Goal: Transaction & Acquisition: Obtain resource

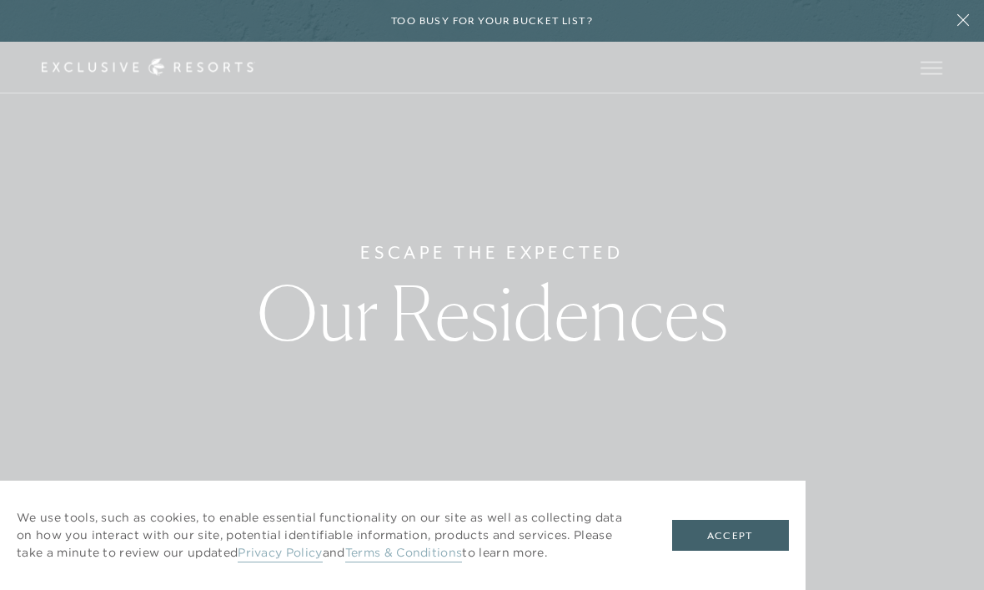
click at [734, 537] on button "Accept" at bounding box center [730, 535] width 117 height 32
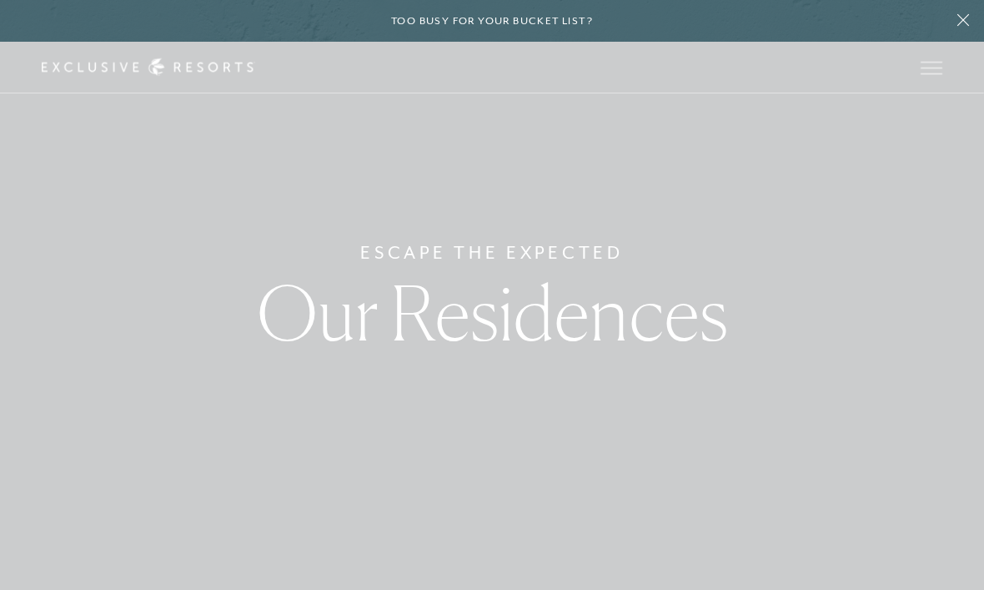
click at [936, 62] on button "Open navigation" at bounding box center [932, 68] width 22 height 12
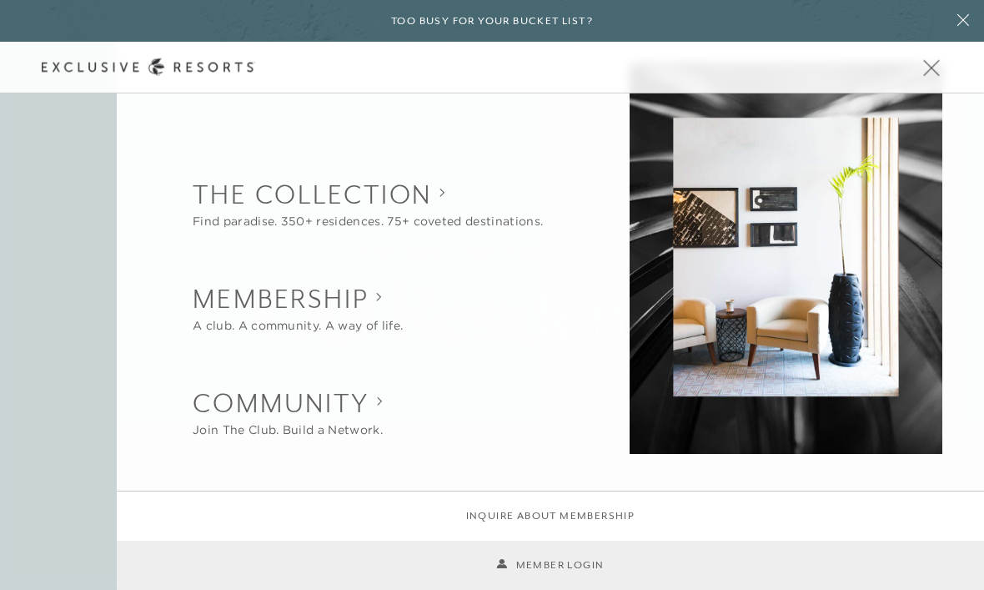
click at [353, 198] on div at bounding box center [492, 295] width 984 height 590
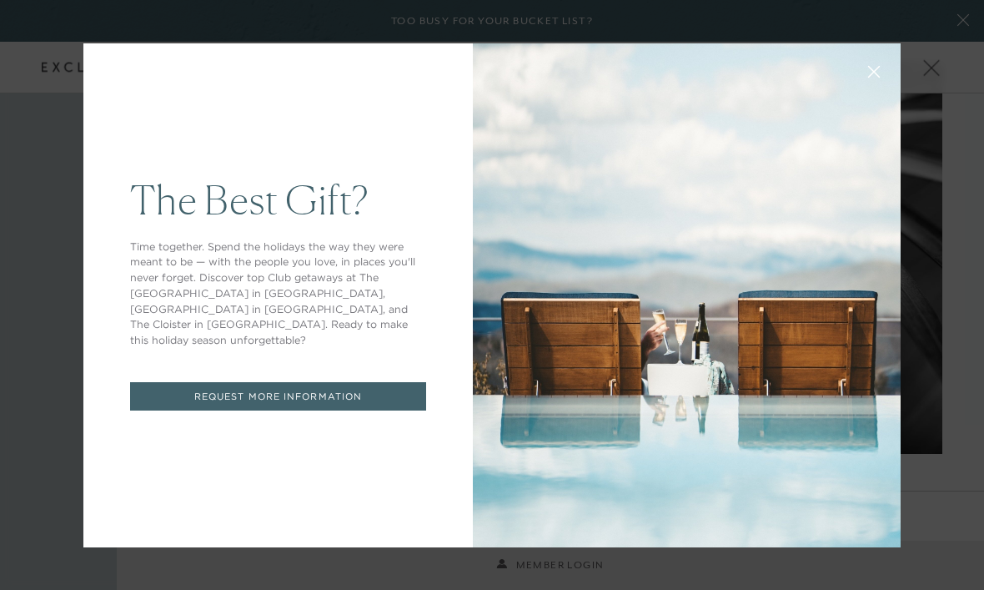
click at [258, 384] on link "REQUEST MORE INFORMATION" at bounding box center [278, 396] width 296 height 29
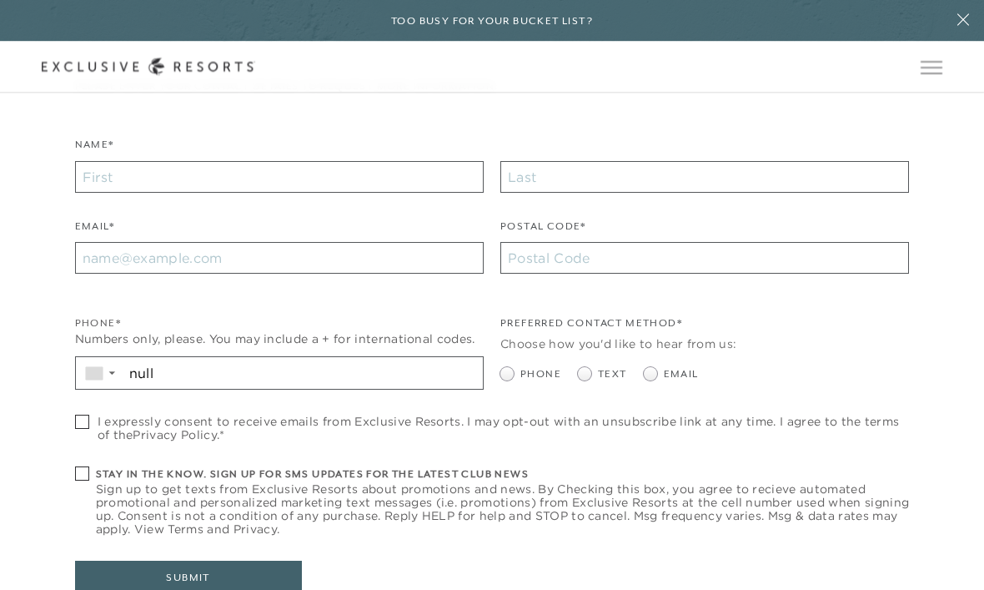
checkbox input "false"
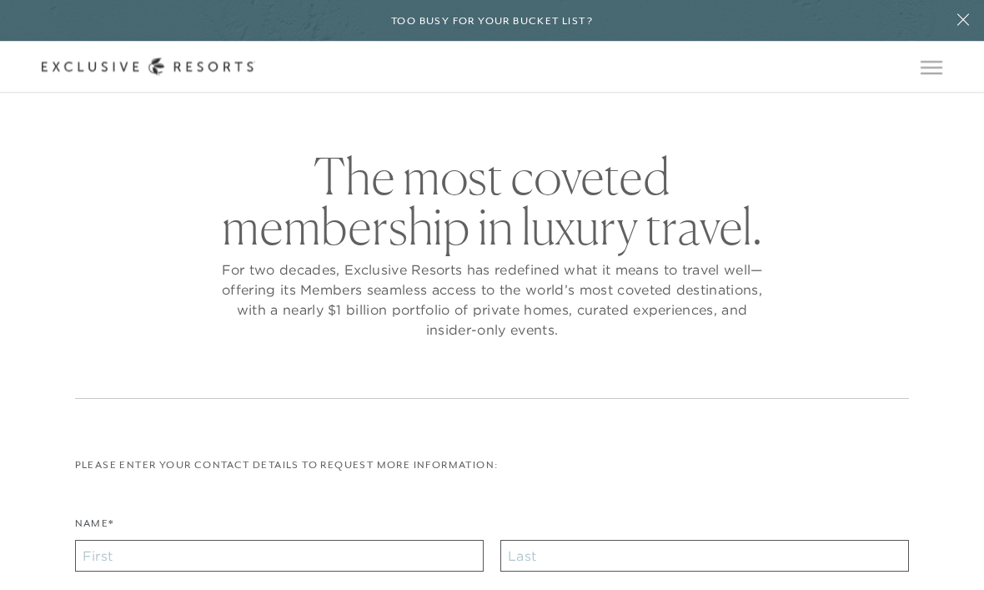
scroll to position [8, 0]
